Goal: Transaction & Acquisition: Subscribe to service/newsletter

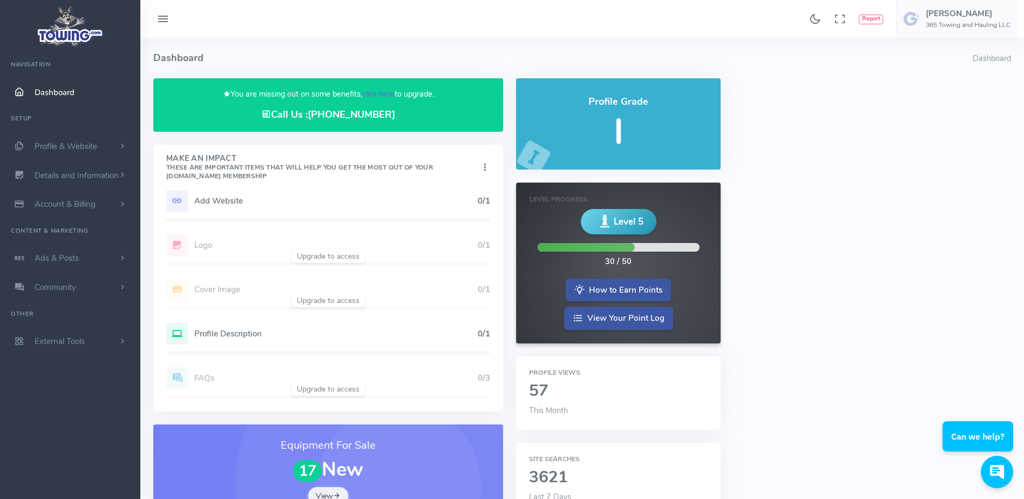
click at [380, 95] on link "click here" at bounding box center [378, 94] width 32 height 11
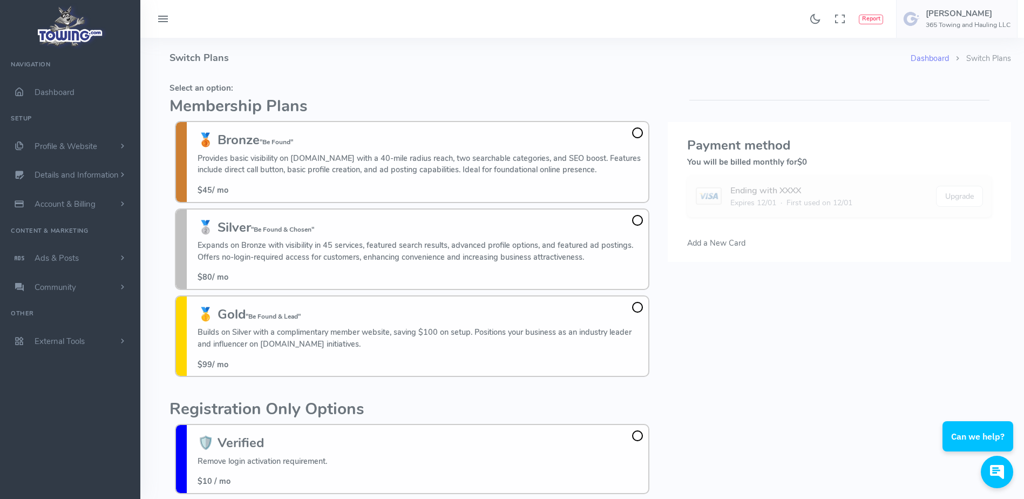
click at [532, 81] on fieldset "Select an option: Membership Plans 🥉 Bronze "Be Found" Provides basic visibilit…" at bounding box center [412, 230] width 485 height 304
click at [639, 132] on span at bounding box center [637, 132] width 11 height 11
click at [0, 0] on input "🥉 Bronze "Be Found" Provides basic visibility on Towing.com with a 40-mile radi…" at bounding box center [0, 0] width 0 height 0
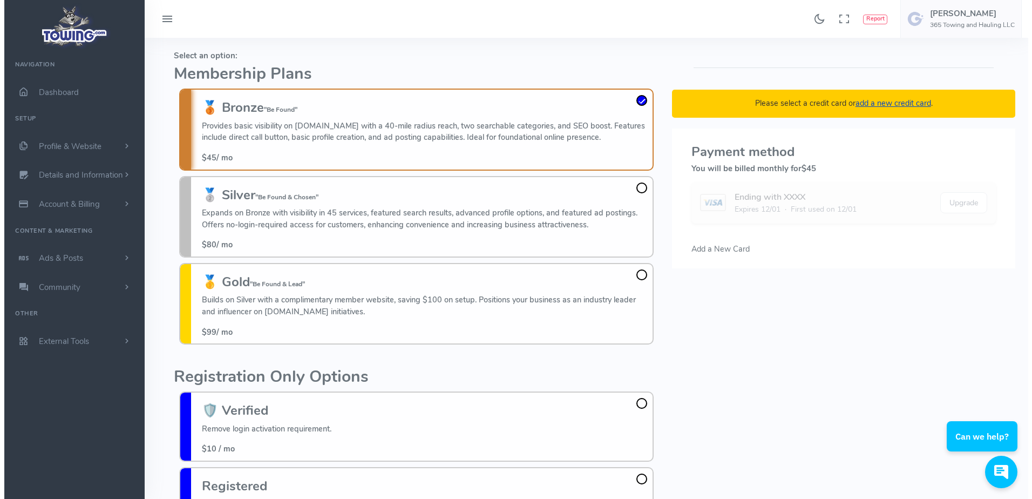
scroll to position [32, 0]
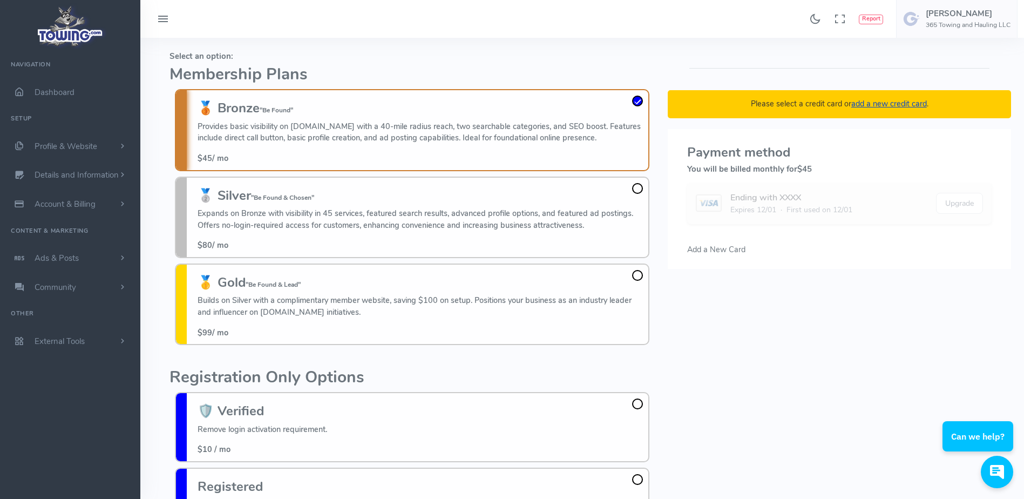
click at [533, 64] on fieldset "Select an option: Membership Plans 🥉 Bronze "Be Found" Provides basic visibilit…" at bounding box center [412, 198] width 485 height 304
click at [707, 249] on span "Add a New Card" at bounding box center [716, 249] width 58 height 11
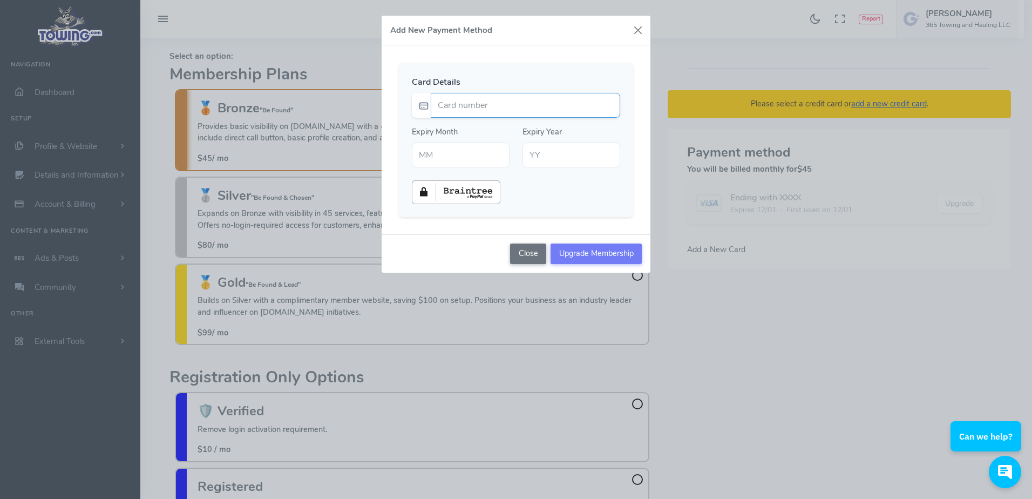
click at [579, 111] on input "Card number" at bounding box center [526, 105] width 190 height 25
type input "5178058904542035"
click at [564, 57] on div "Card Details 5178058904542035 Expiry Month Expiry Year" at bounding box center [516, 139] width 269 height 189
click at [457, 153] on input "text" at bounding box center [461, 155] width 98 height 25
type input "11"
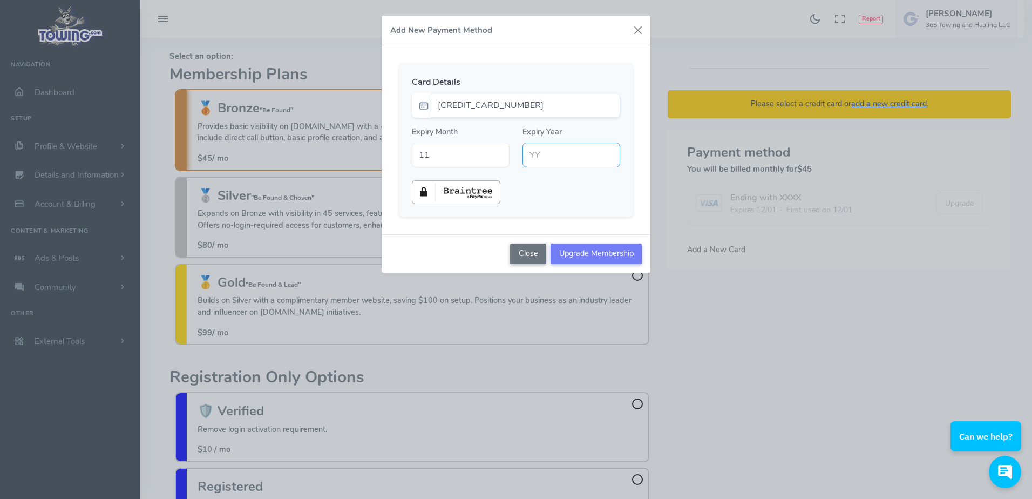
click at [547, 155] on input "text" at bounding box center [572, 155] width 98 height 25
type input "29"
click at [553, 193] on div at bounding box center [515, 192] width 221 height 24
click at [594, 256] on input "Upgrade Membership" at bounding box center [596, 254] width 91 height 21
